Goal: Answer question/provide support

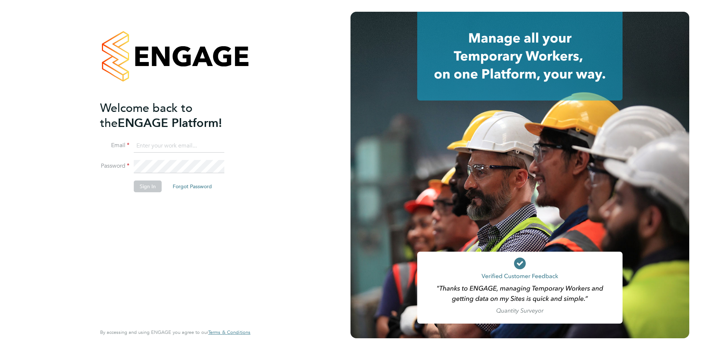
type input "james.farrington@huntereducation.co.uk"
click at [141, 184] on button "Sign In" at bounding box center [148, 186] width 28 height 12
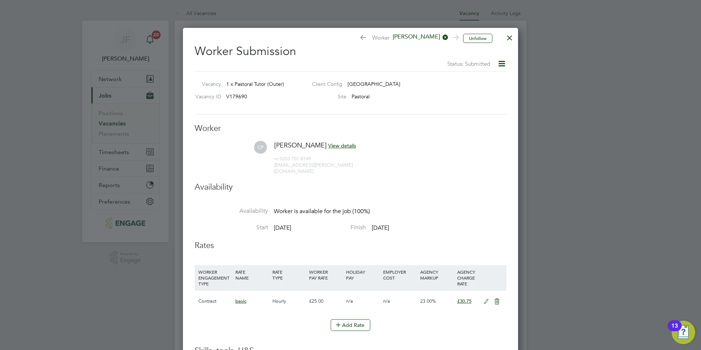
click at [506, 37] on div at bounding box center [509, 35] width 13 height 13
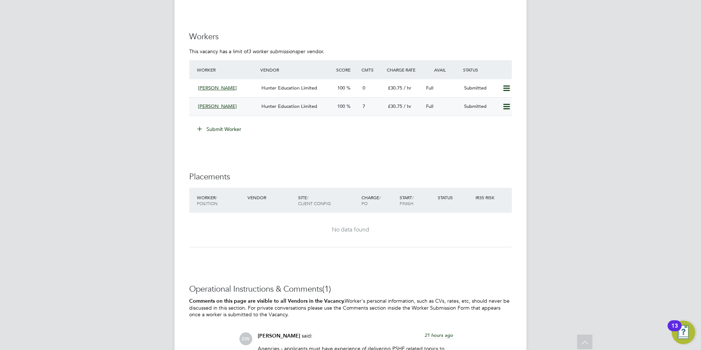
click at [281, 108] on span "Hunter Education Limited" at bounding box center [289, 106] width 56 height 6
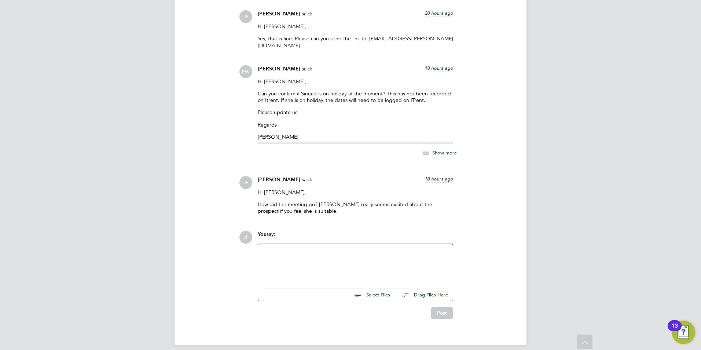
click at [287, 248] on div at bounding box center [355, 264] width 186 height 32
click at [387, 255] on div at bounding box center [355, 258] width 186 height 7
click at [392, 266] on div "How did the interview with [PERSON_NAME] go [DATE]? She is really keen on the p…" at bounding box center [355, 268] width 186 height 13
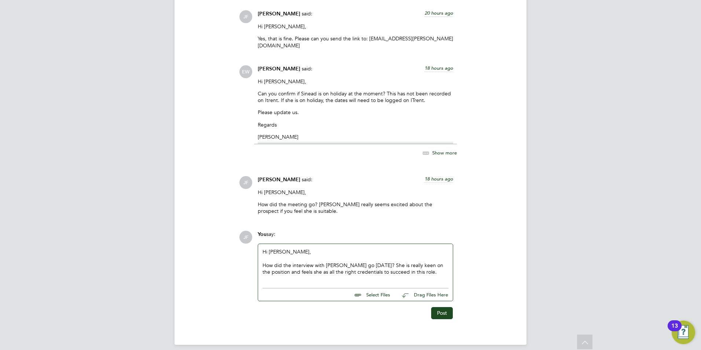
click at [374, 267] on div "How did the interview with [PERSON_NAME] go [DATE]? She is really keen on the p…" at bounding box center [355, 268] width 186 height 13
drag, startPoint x: 430, startPoint y: 268, endPoint x: 450, endPoint y: 268, distance: 20.5
click at [433, 268] on div "How did the interview with [PERSON_NAME] go [DATE]? She is really keen on the p…" at bounding box center [355, 268] width 186 height 13
click at [430, 263] on div "How did the interview with [PERSON_NAME] go [DATE]? She is really keen on the p…" at bounding box center [355, 268] width 186 height 13
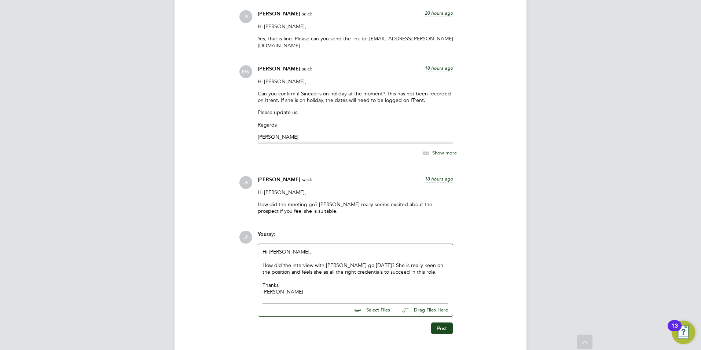
drag, startPoint x: 333, startPoint y: 267, endPoint x: 349, endPoint y: 267, distance: 16.1
click at [333, 267] on div "How did the interview with [PERSON_NAME] go [DATE]? She is really keen on the p…" at bounding box center [355, 268] width 186 height 13
click at [348, 267] on div "How did the interview with [PERSON_NAME] go [DATE]? She is really keen on the p…" at bounding box center [355, 268] width 186 height 13
click at [440, 329] on button "Post" at bounding box center [442, 335] width 22 height 12
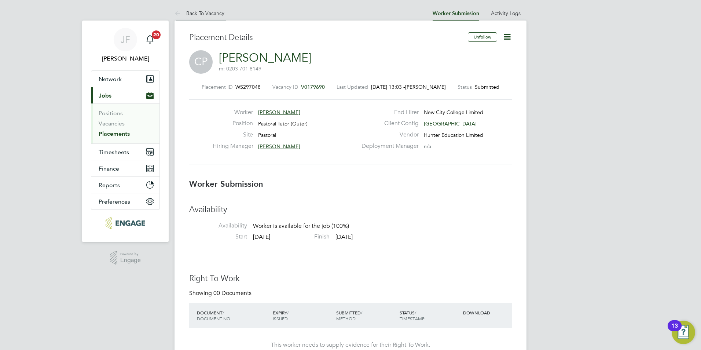
click at [212, 12] on link "Back To Vacancy" at bounding box center [199, 13] width 50 height 7
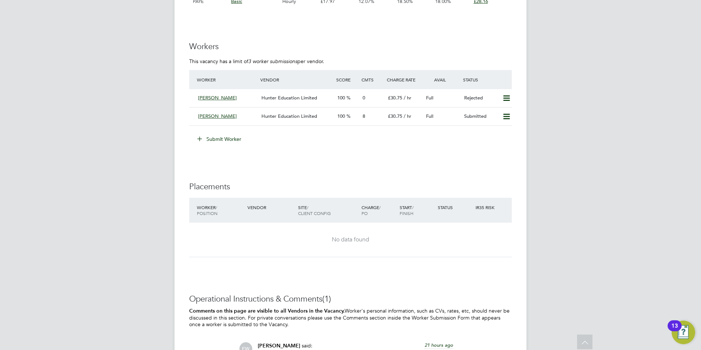
scroll to position [1396, 0]
click at [342, 117] on span "100" at bounding box center [341, 117] width 8 height 6
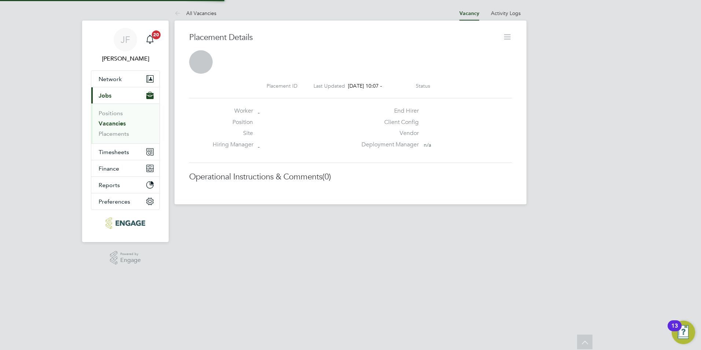
scroll to position [4, 4]
